Goal: Communication & Community: Ask a question

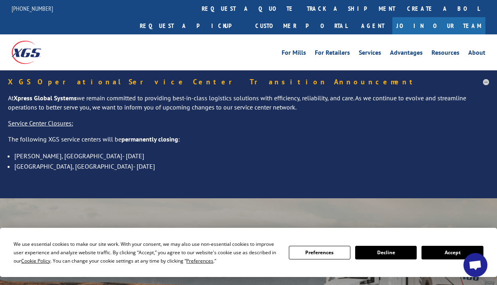
click at [454, 249] on button "Accept" at bounding box center [453, 253] width 62 height 14
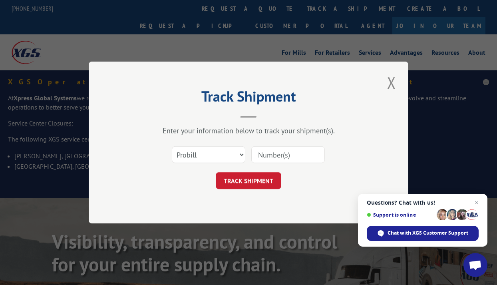
click at [272, 151] on input at bounding box center [288, 154] width 74 height 17
paste input "17103030"
type input "17103030"
click at [264, 181] on button "TRACK SHIPMENT" at bounding box center [249, 180] width 66 height 17
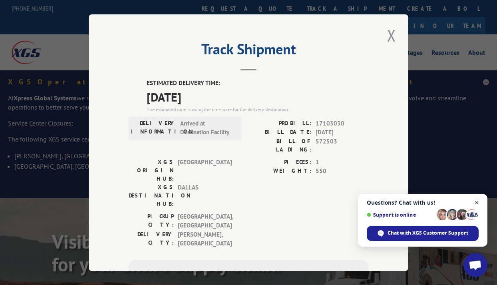
click at [477, 204] on span "Open chat" at bounding box center [477, 203] width 10 height 10
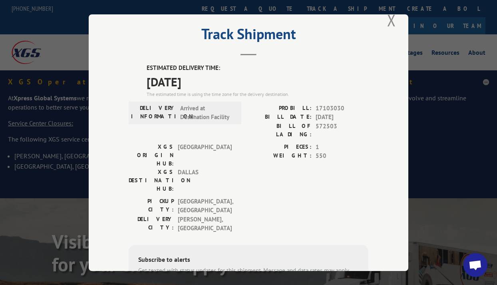
scroll to position [12, 0]
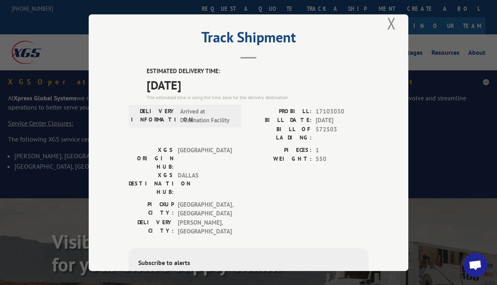
click at [476, 265] on span "Open chat" at bounding box center [475, 265] width 13 height 11
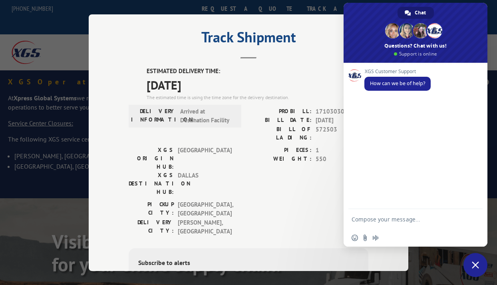
type textarea "c"
type textarea "Can I request to change the delivery date for [DATE]?"
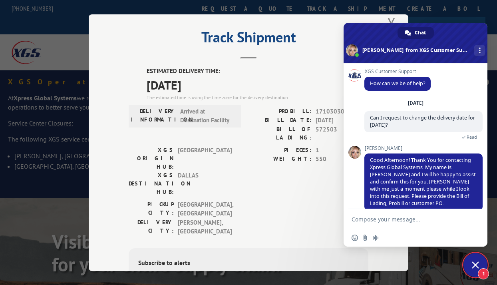
scroll to position [10, 0]
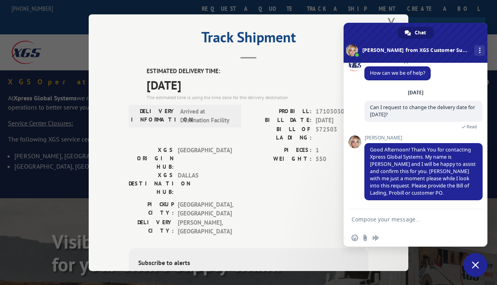
paste textarea "17103030"
type textarea "17103030"
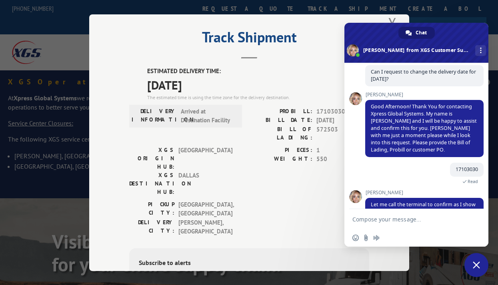
scroll to position [72, 0]
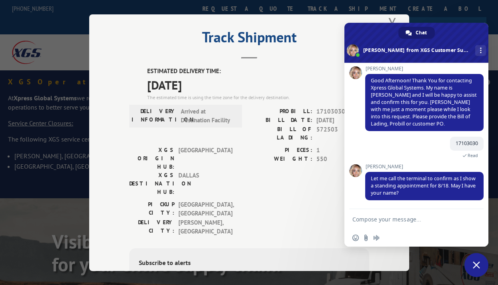
click at [430, 225] on textarea "Compose your message..." at bounding box center [408, 219] width 112 height 20
paste textarea "[PERSON_NAME]"
type textarea "[PERSON_NAME]"
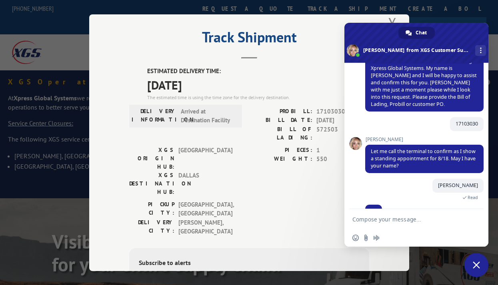
scroll to position [107, 0]
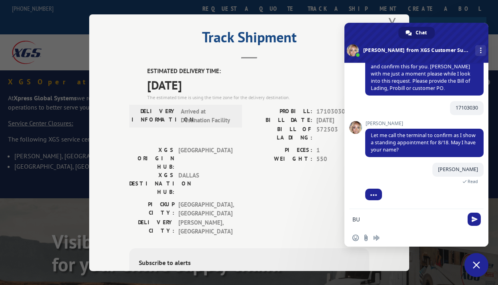
type textarea "B"
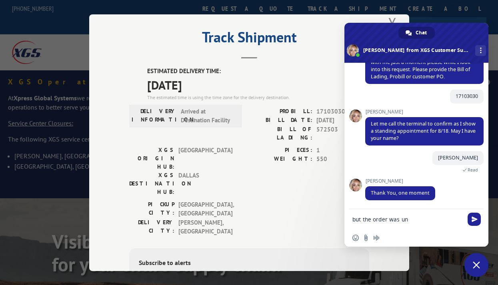
click at [431, 220] on textarea "but the order was un" at bounding box center [408, 219] width 112 height 20
click at [442, 223] on textarea "but the order was under" at bounding box center [408, 219] width 112 height 20
paste textarea "[PERSON_NAME]"
type textarea "but the order was under [PERSON_NAME]"
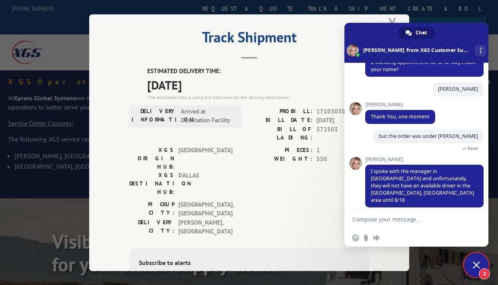
scroll to position [208, 0]
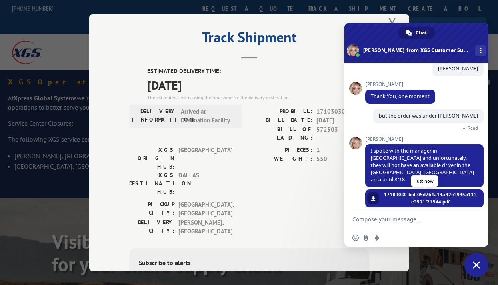
click at [373, 194] on link at bounding box center [373, 198] width 12 height 12
click at [422, 218] on textarea "Compose your message..." at bounding box center [408, 219] width 112 height 20
type textarea "Okay, Thank you!"
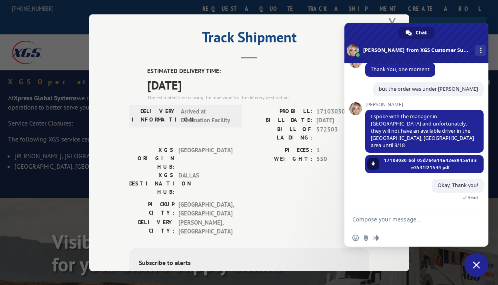
scroll to position [263, 0]
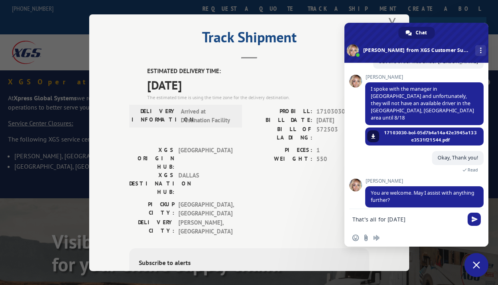
type textarea "That's all for [DATE]!"
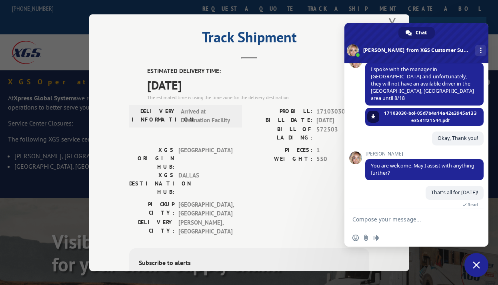
scroll to position [362, 0]
